Goal: Task Accomplishment & Management: Manage account settings

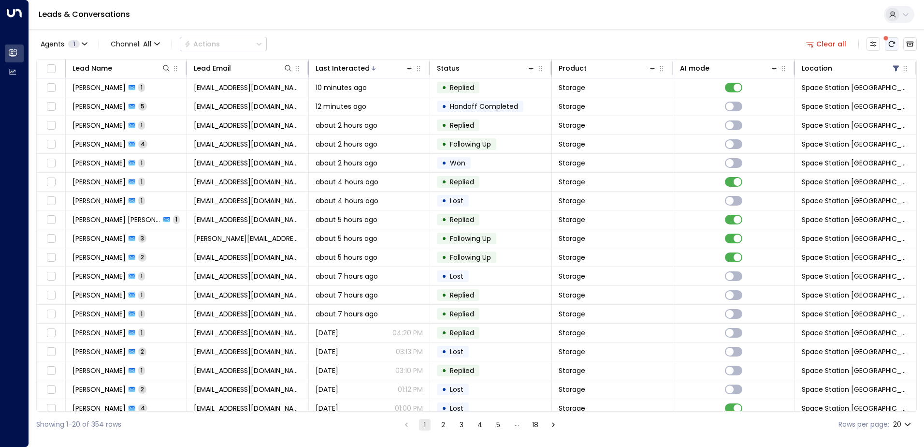
click at [895, 48] on button "There are new threads available. Refresh the grid to view the latest updates." at bounding box center [892, 44] width 14 height 14
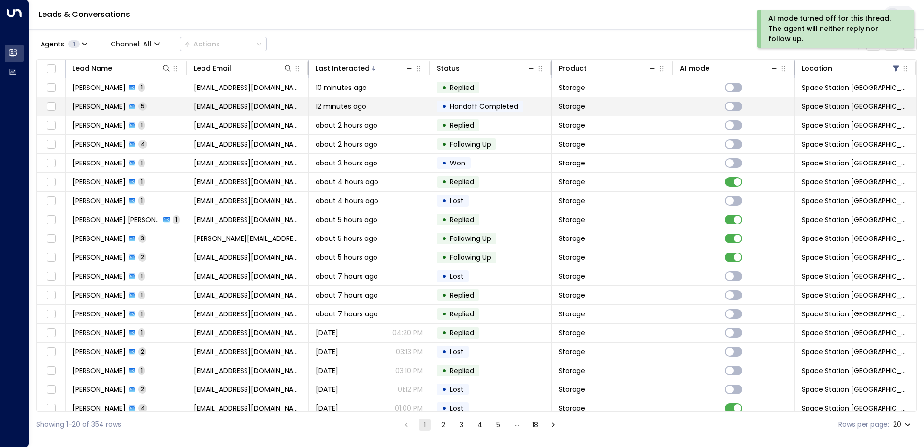
click at [380, 109] on div "12 minutes ago" at bounding box center [369, 106] width 107 height 10
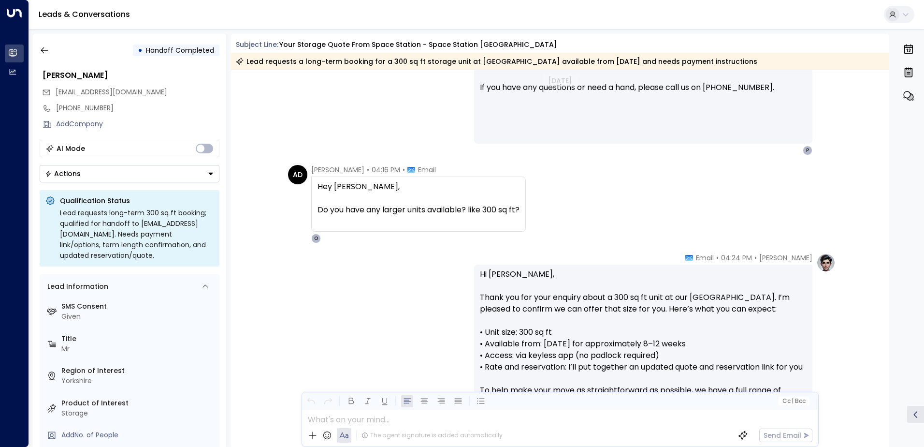
scroll to position [579, 0]
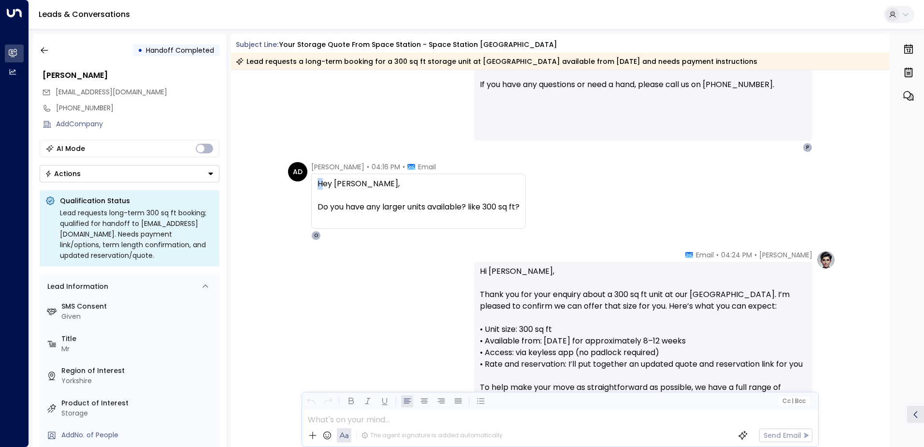
drag, startPoint x: 322, startPoint y: 185, endPoint x: 493, endPoint y: 217, distance: 173.9
click at [493, 217] on div "Hey [PERSON_NAME], Do you have any larger units available? like 300 sq ft?" at bounding box center [419, 201] width 202 height 46
click at [605, 228] on div "AD [PERSON_NAME] • 04:16 PM • Email Hey [PERSON_NAME], Do you have any larger u…" at bounding box center [562, 201] width 548 height 78
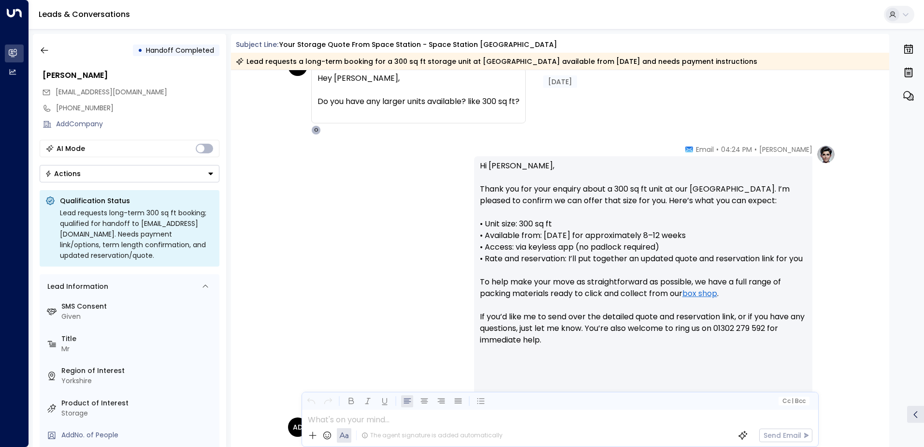
scroll to position [724, 0]
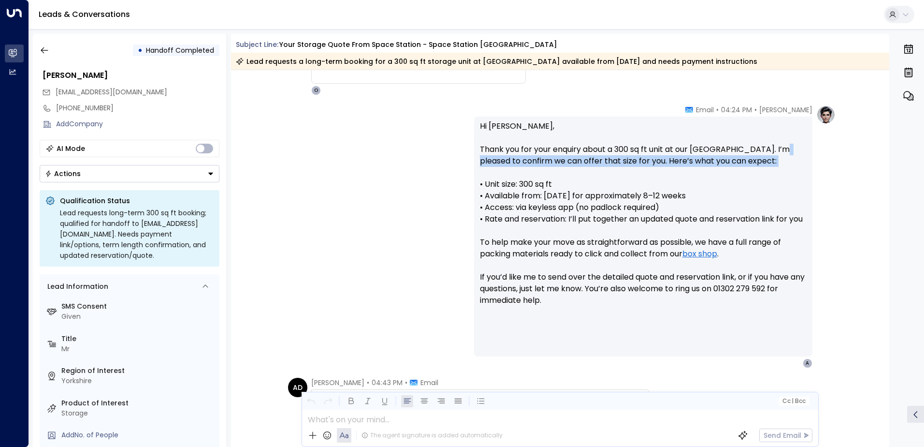
drag, startPoint x: 473, startPoint y: 162, endPoint x: 622, endPoint y: 173, distance: 149.2
click at [622, 173] on div "Hi [PERSON_NAME], Thank you for your enquiry about a 300 sq ft unit at our [GEO…" at bounding box center [643, 236] width 338 height 240
click at [432, 189] on div "[PERSON_NAME] • 04:24 PM • Email Hi [PERSON_NAME], Thank you for your enquiry a…" at bounding box center [560, 236] width 551 height 263
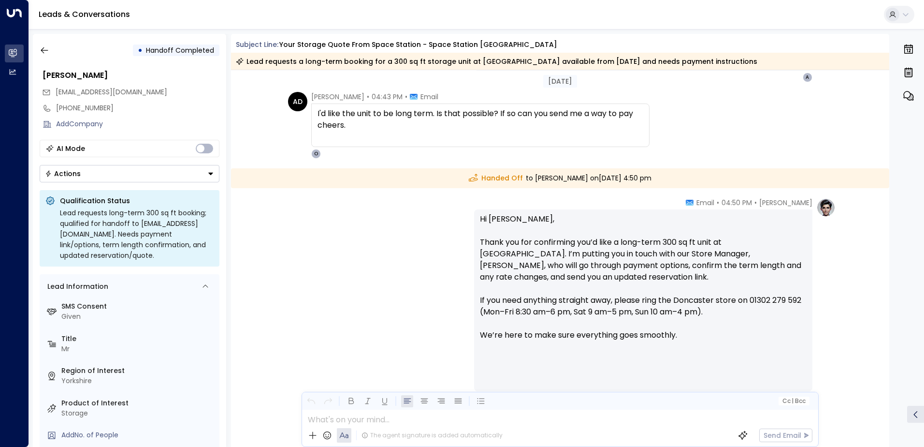
scroll to position [917, 0]
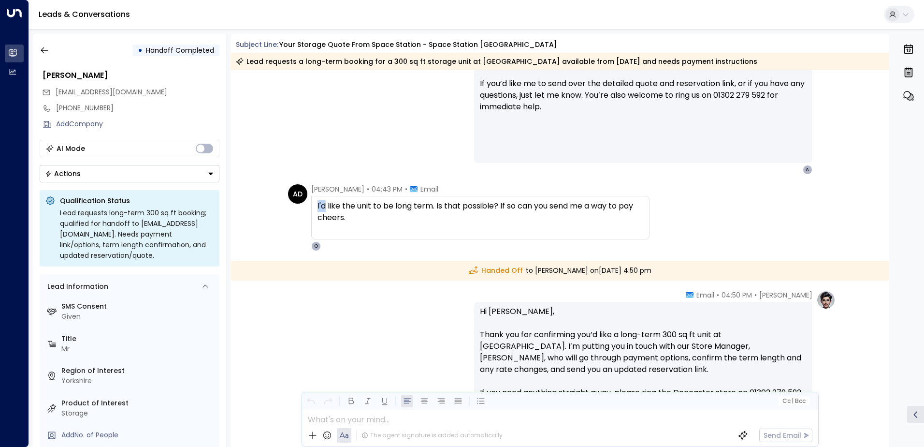
drag, startPoint x: 322, startPoint y: 206, endPoint x: 497, endPoint y: 247, distance: 179.8
click at [497, 247] on div "[PERSON_NAME] • 04:43 PM • Email I'd like the unit to be long term. Is that pos…" at bounding box center [480, 217] width 338 height 67
click at [748, 215] on div "AD [PERSON_NAME] • 04:43 PM • Email I'd like the unit to be long term. Is that …" at bounding box center [562, 217] width 548 height 67
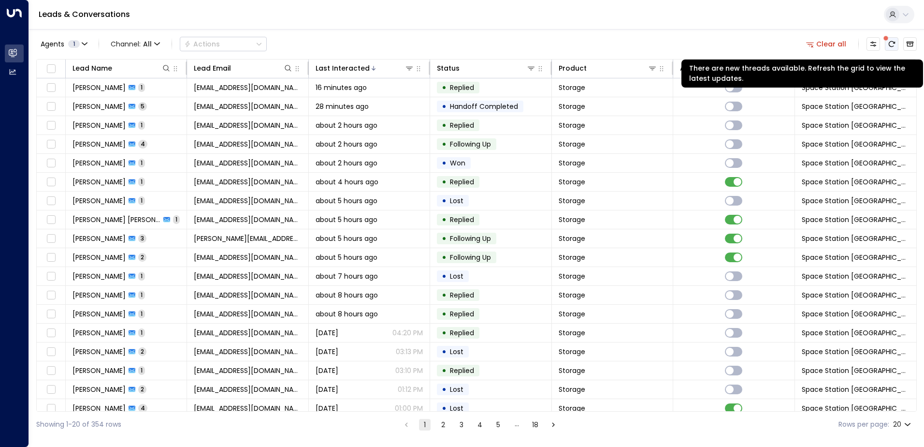
click at [890, 43] on icon "There are new threads available. Refresh the grid to view the latest updates." at bounding box center [892, 44] width 8 height 8
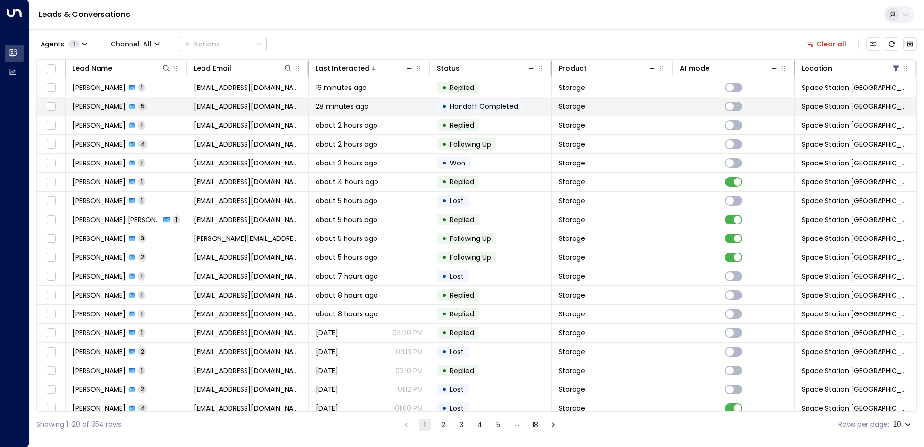
click at [533, 108] on td "• Handoff Completed" at bounding box center [490, 106] width 121 height 18
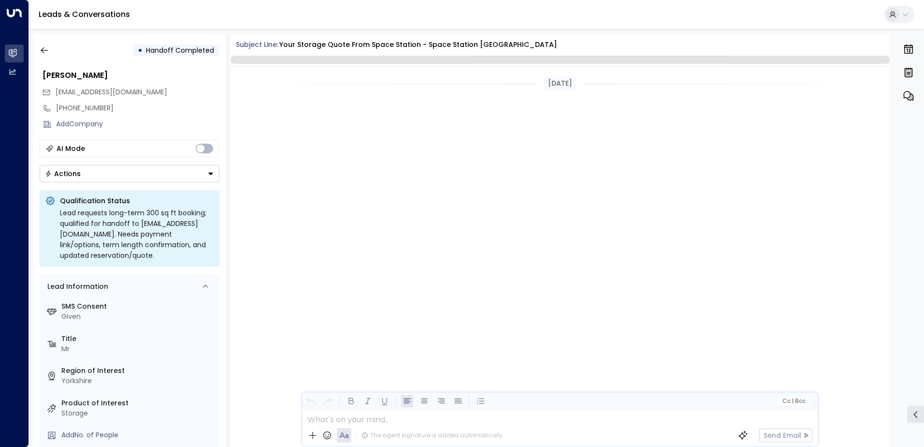
scroll to position [1059, 0]
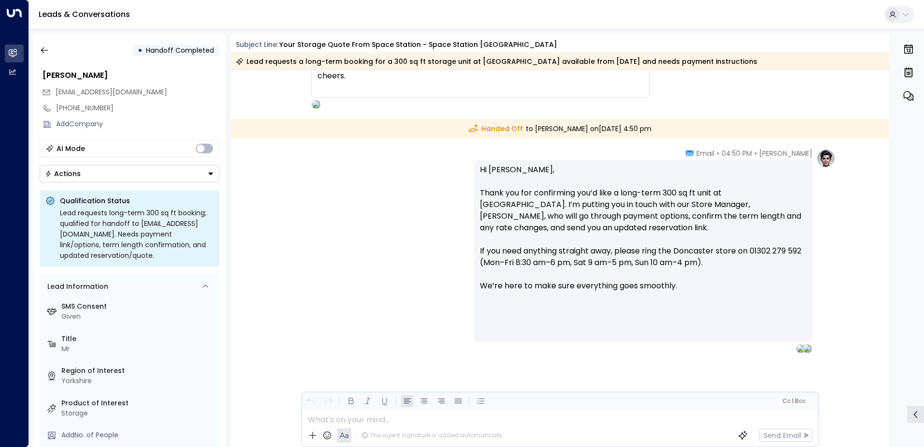
click at [129, 182] on div "• Handoff Completed [PERSON_NAME] [EMAIL_ADDRESS][DOMAIN_NAME] [PHONE_NUMBER] A…" at bounding box center [129, 240] width 193 height 413
click at [97, 182] on div "• Handoff Completed [PERSON_NAME] [EMAIL_ADDRESS][DOMAIN_NAME] [PHONE_NUMBER] A…" at bounding box center [129, 240] width 193 height 413
click at [92, 177] on button "Actions" at bounding box center [130, 173] width 180 height 17
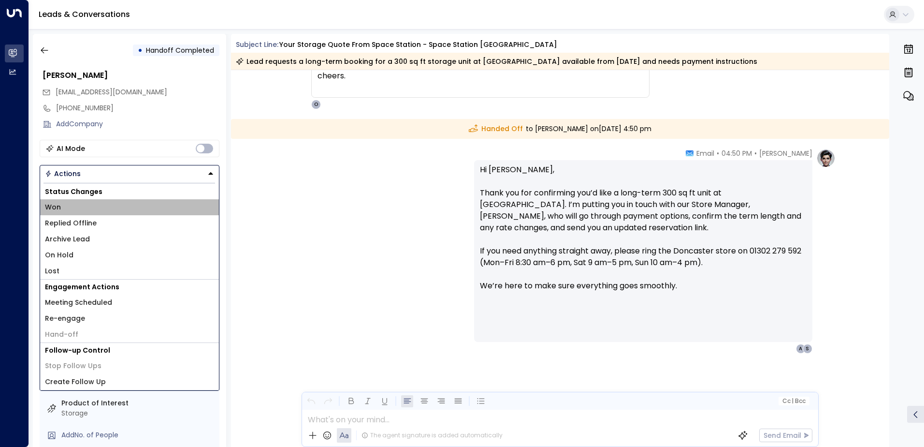
click at [77, 206] on li "Won" at bounding box center [129, 207] width 179 height 16
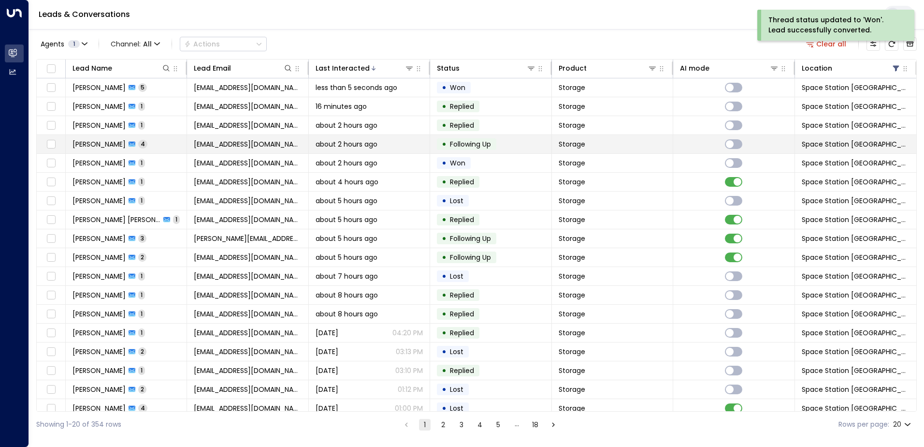
click at [419, 143] on div "about 2 hours ago" at bounding box center [369, 144] width 107 height 10
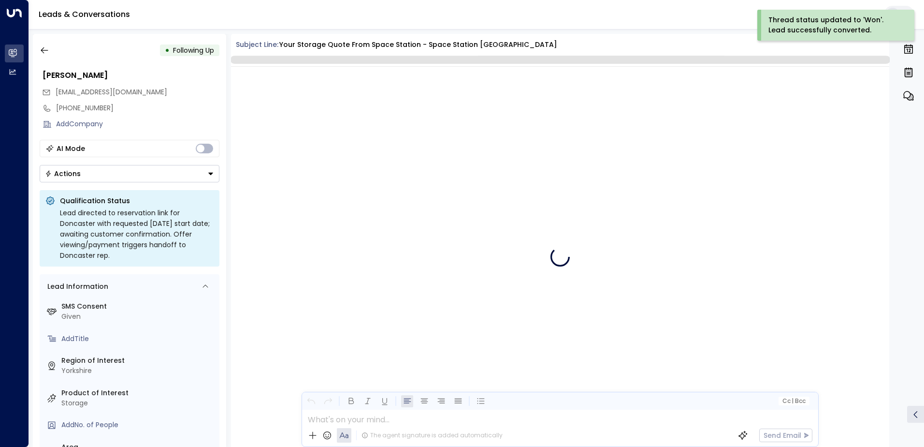
scroll to position [4716, 0]
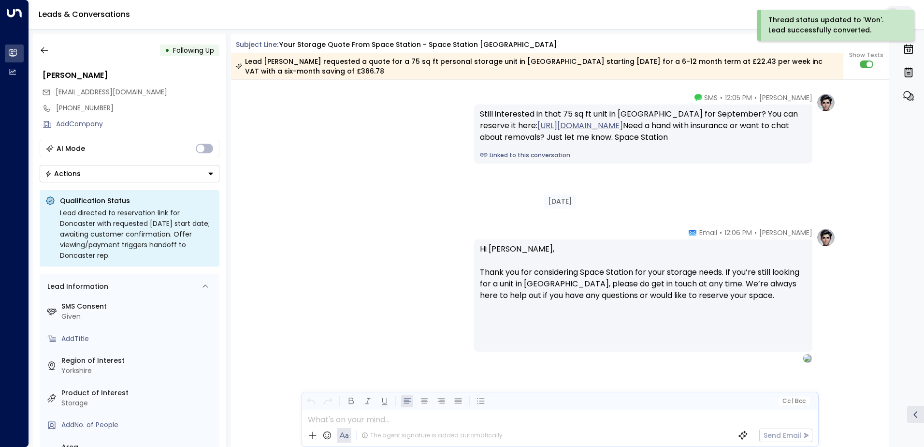
click at [107, 172] on button "Actions" at bounding box center [130, 173] width 180 height 17
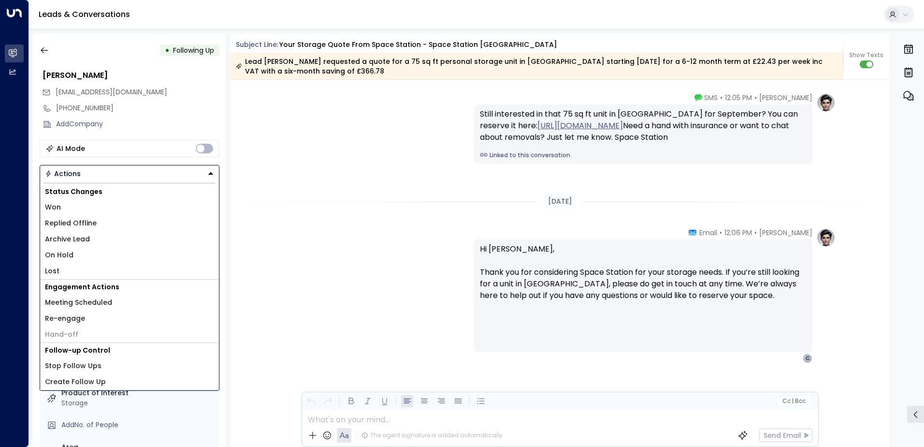
click at [73, 204] on li "Won" at bounding box center [129, 207] width 179 height 16
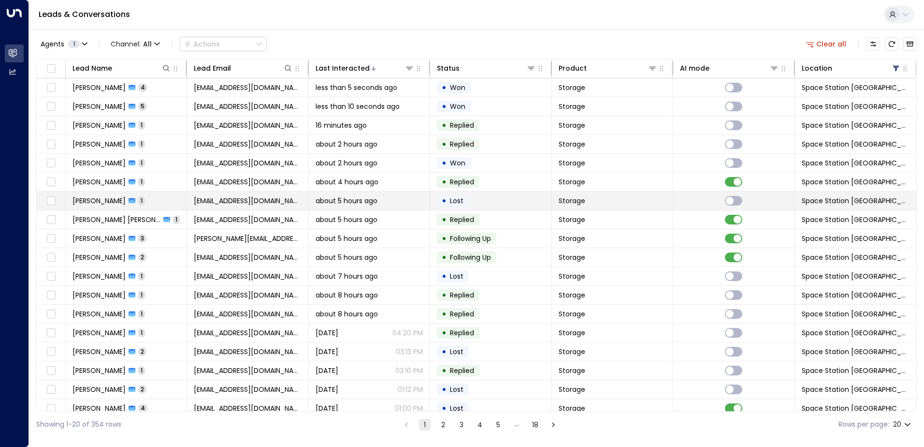
click at [262, 202] on span "[EMAIL_ADDRESS][DOMAIN_NAME]" at bounding box center [247, 201] width 107 height 10
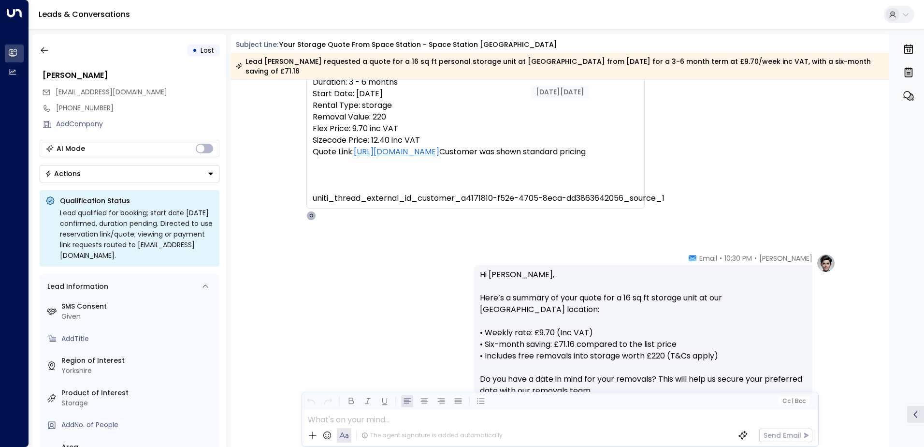
scroll to position [171, 0]
